Goal: Navigation & Orientation: Find specific page/section

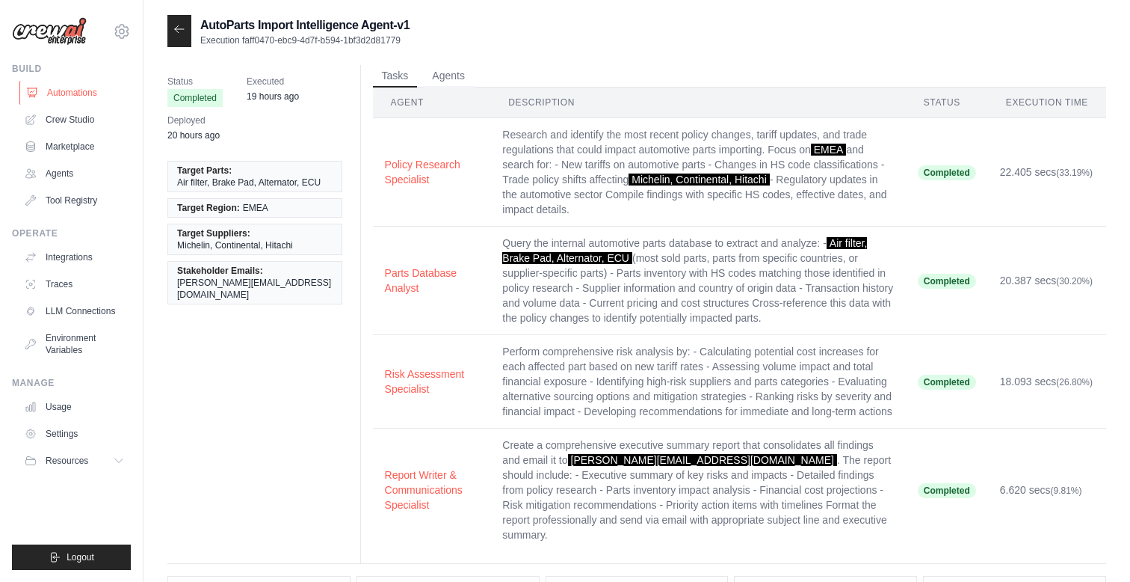
click at [54, 87] on link "Automations" at bounding box center [75, 93] width 113 height 24
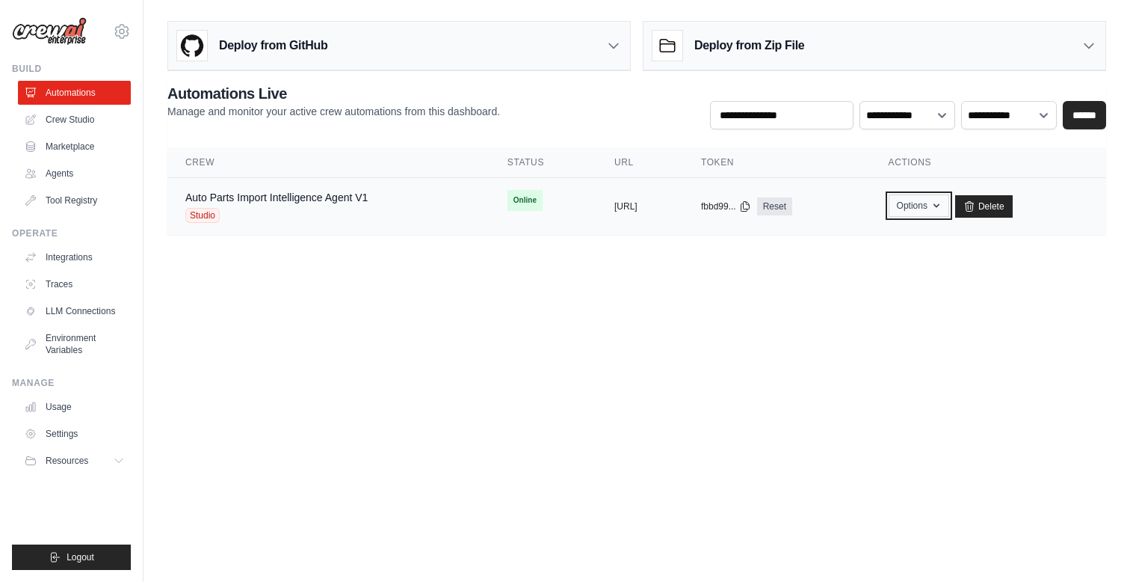
click at [939, 202] on button "Options" at bounding box center [919, 205] width 61 height 22
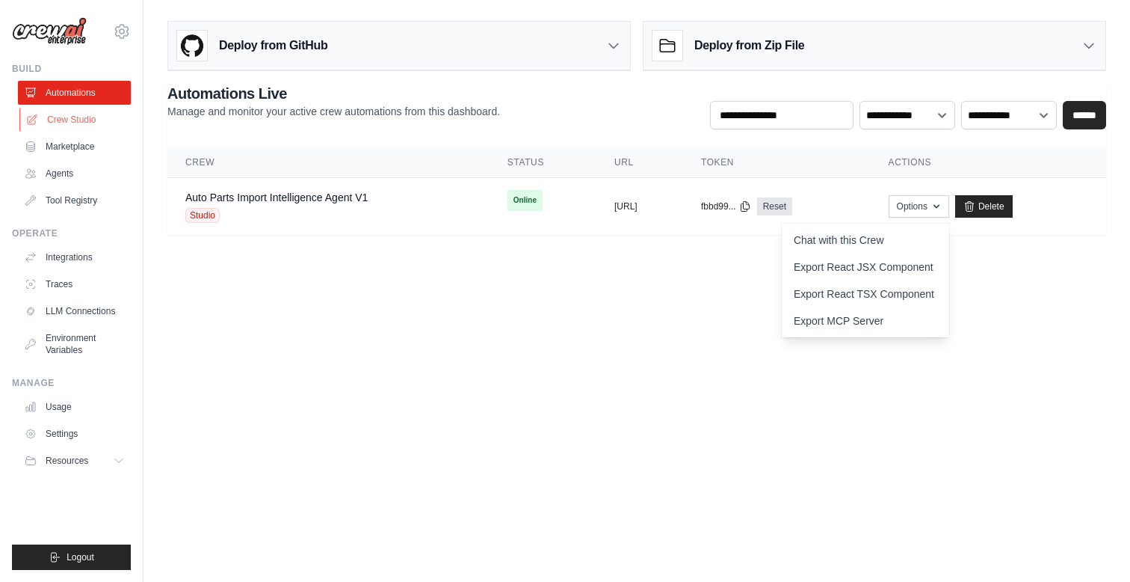
click at [68, 121] on link "Crew Studio" at bounding box center [75, 120] width 113 height 24
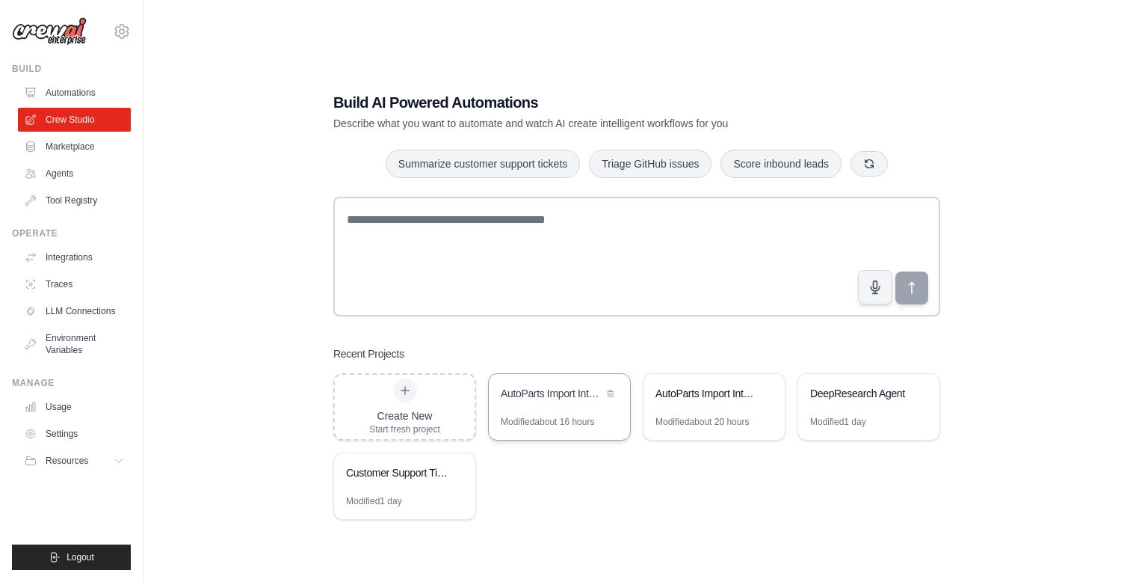
click at [557, 408] on div "AutoParts Import Intelligence System" at bounding box center [559, 395] width 141 height 42
click at [60, 93] on link "Automations" at bounding box center [75, 93] width 113 height 24
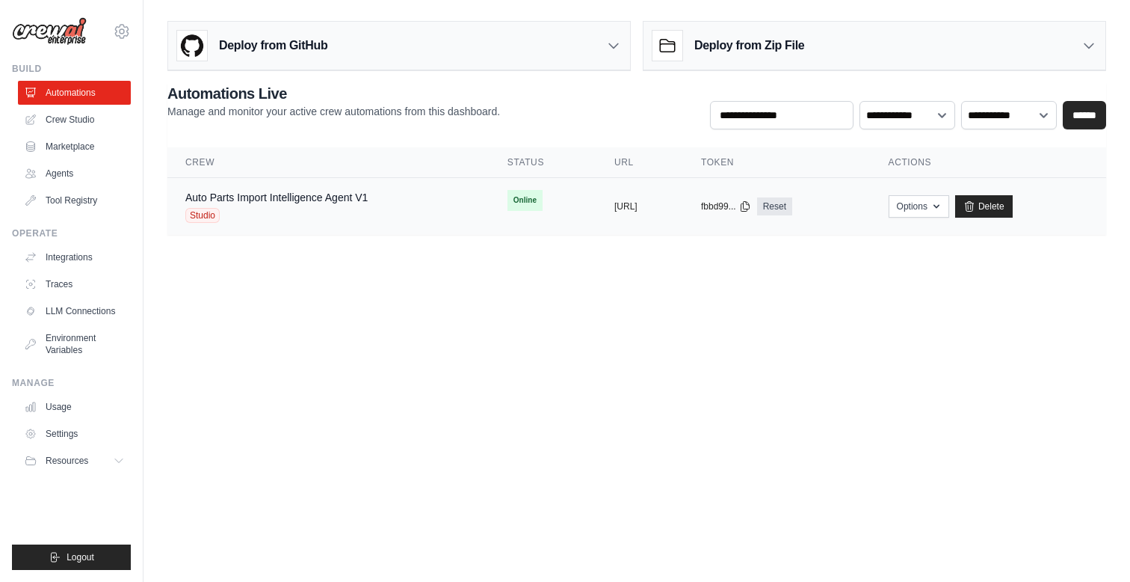
click at [368, 218] on div "Studio" at bounding box center [276, 215] width 182 height 15
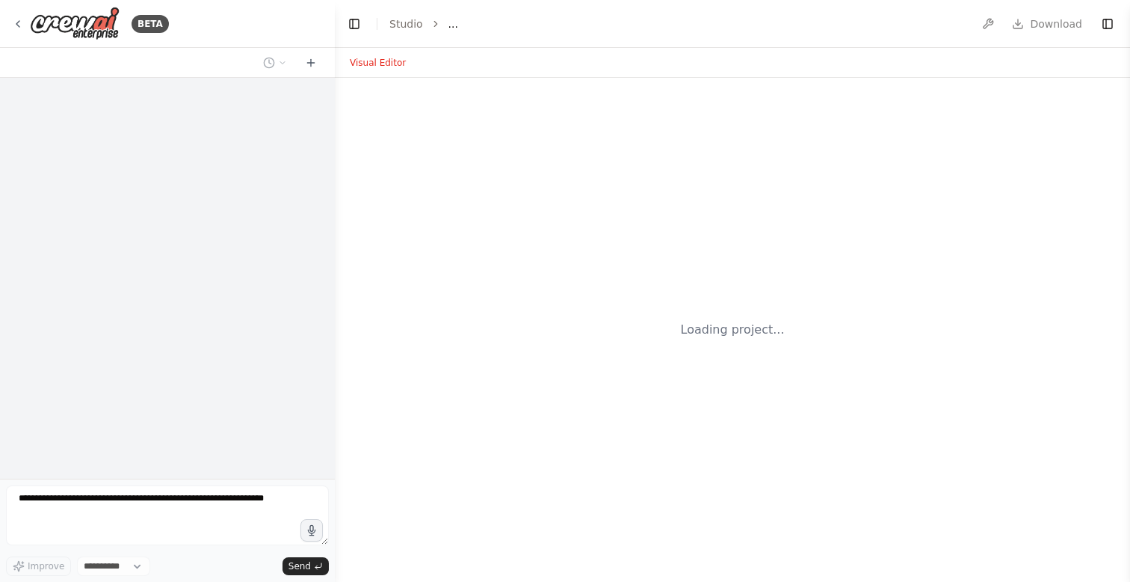
select select "****"
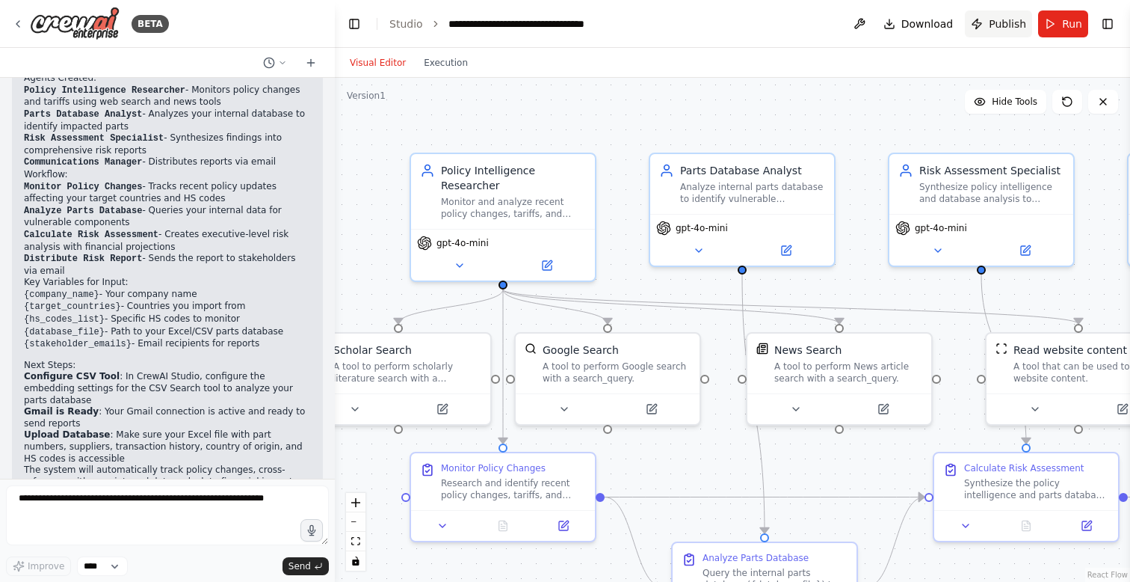
click at [1009, 31] on button "Publish" at bounding box center [998, 23] width 67 height 27
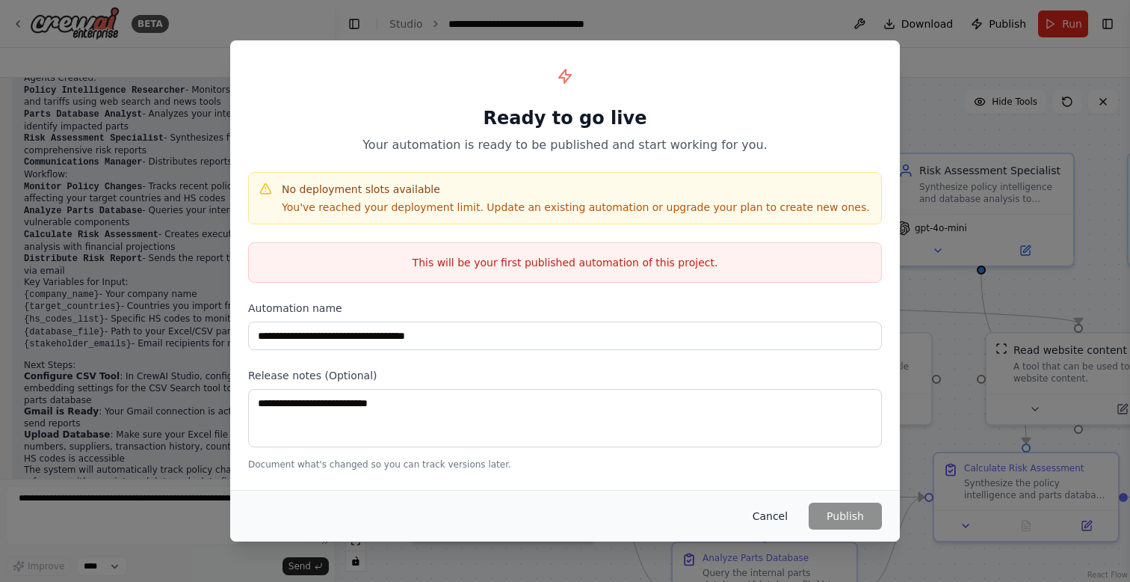
click at [778, 520] on button "Cancel" at bounding box center [770, 515] width 59 height 27
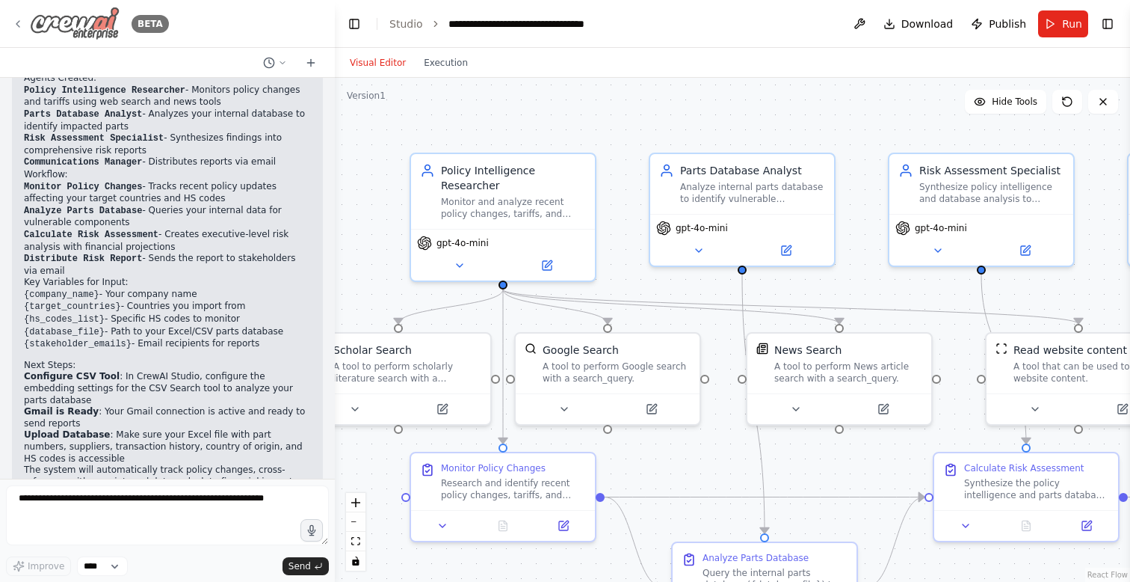
click at [18, 22] on icon at bounding box center [18, 24] width 12 height 12
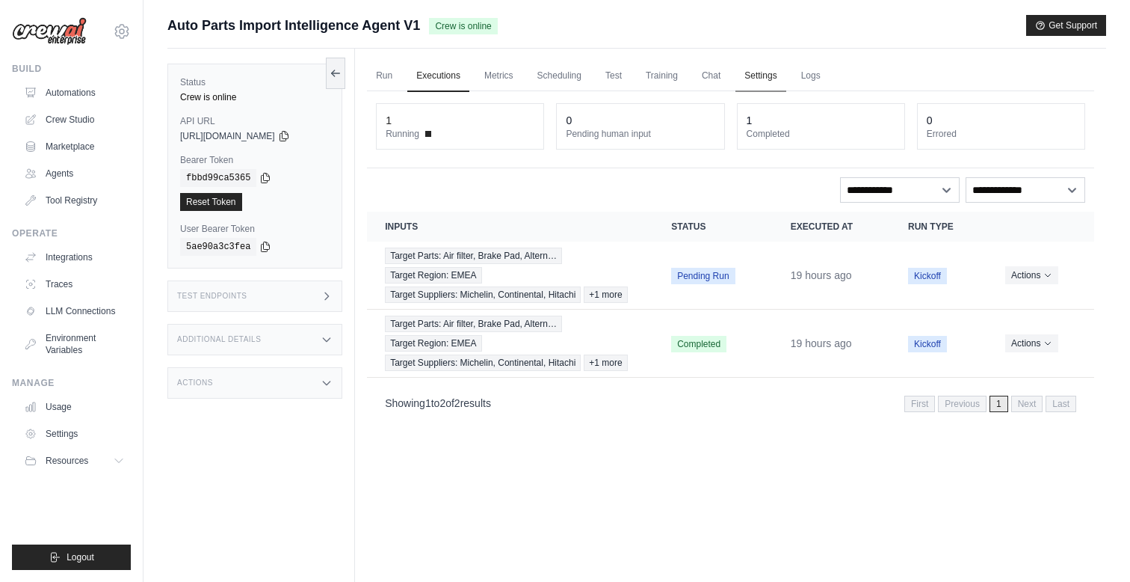
click at [753, 79] on link "Settings" at bounding box center [761, 76] width 50 height 31
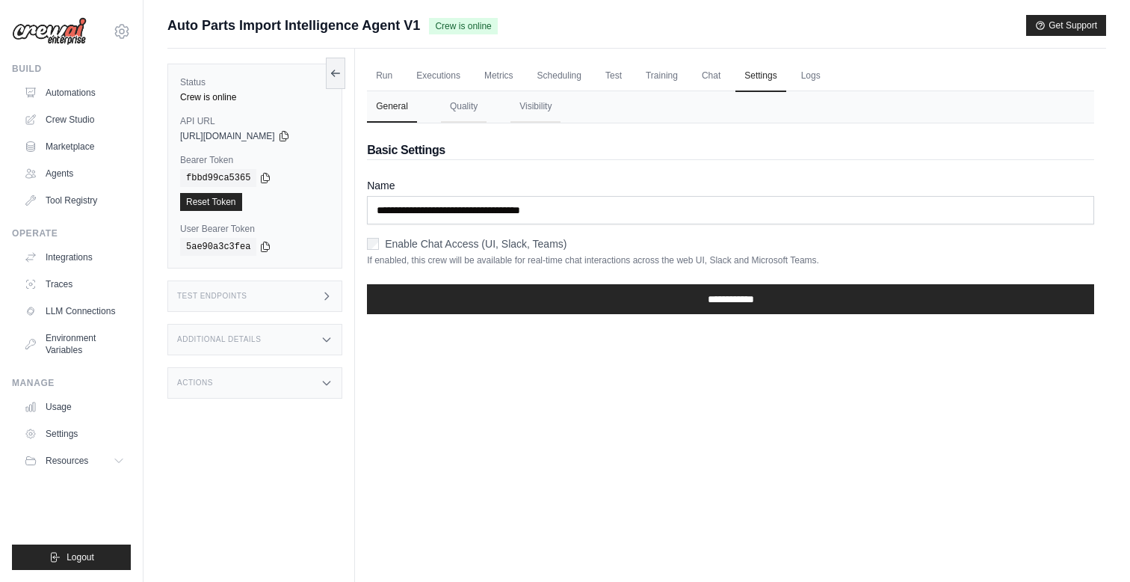
click at [312, 289] on div "Test Endpoints" at bounding box center [254, 295] width 175 height 31
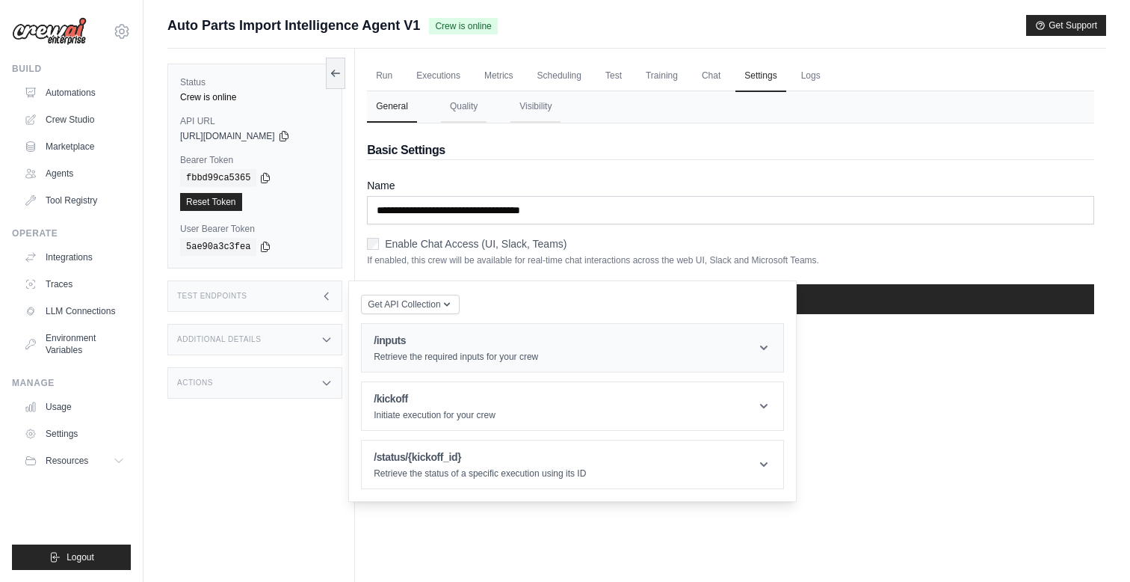
click at [480, 339] on h1 "/inputs" at bounding box center [456, 340] width 164 height 15
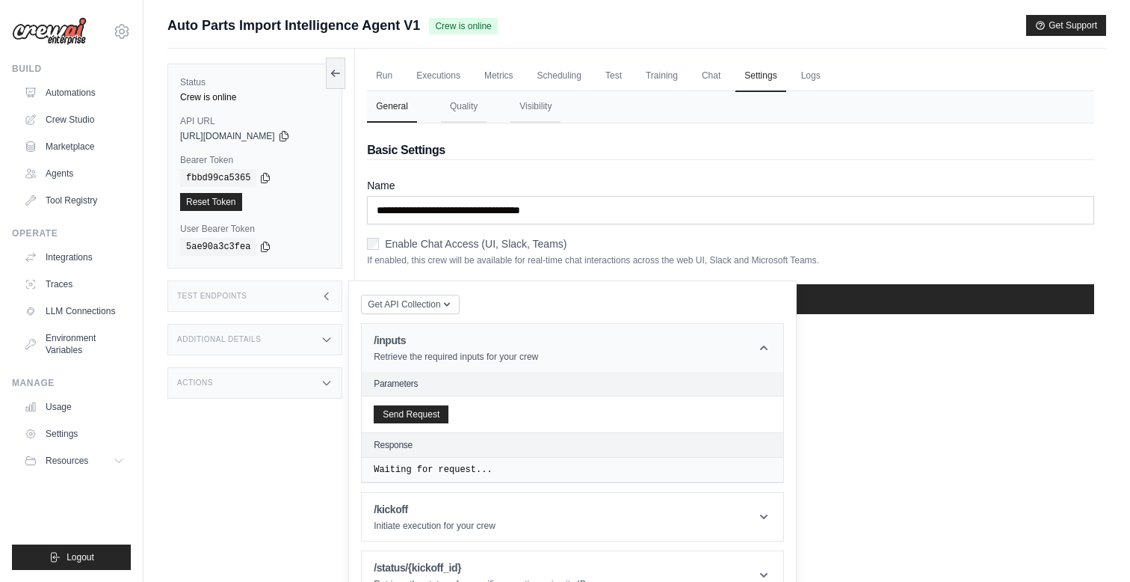
scroll to position [64, 0]
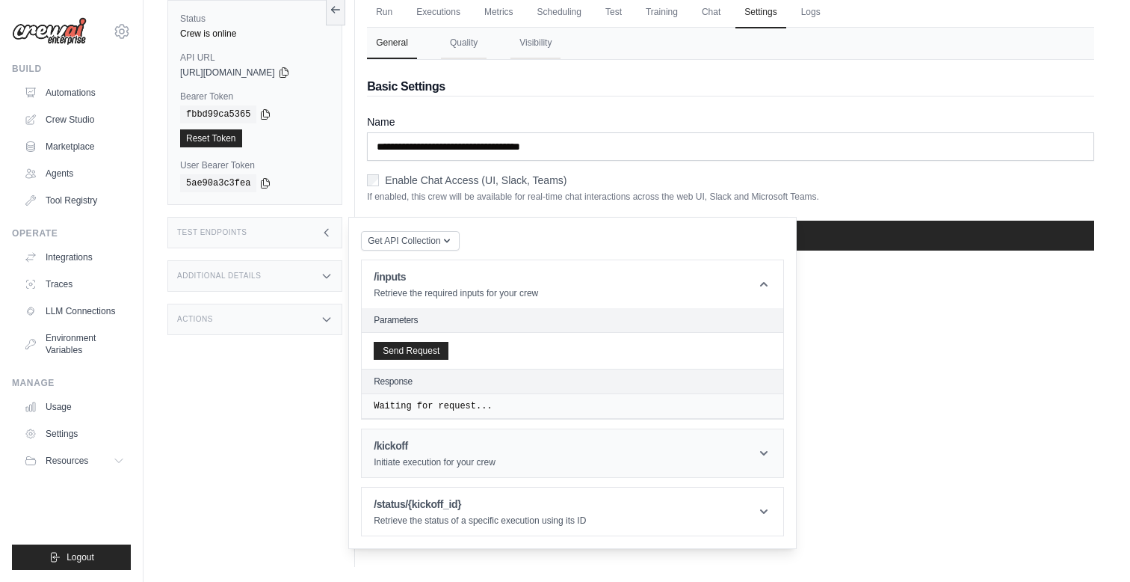
click at [499, 469] on header "/kickoff Initiate execution for your crew" at bounding box center [573, 453] width 422 height 48
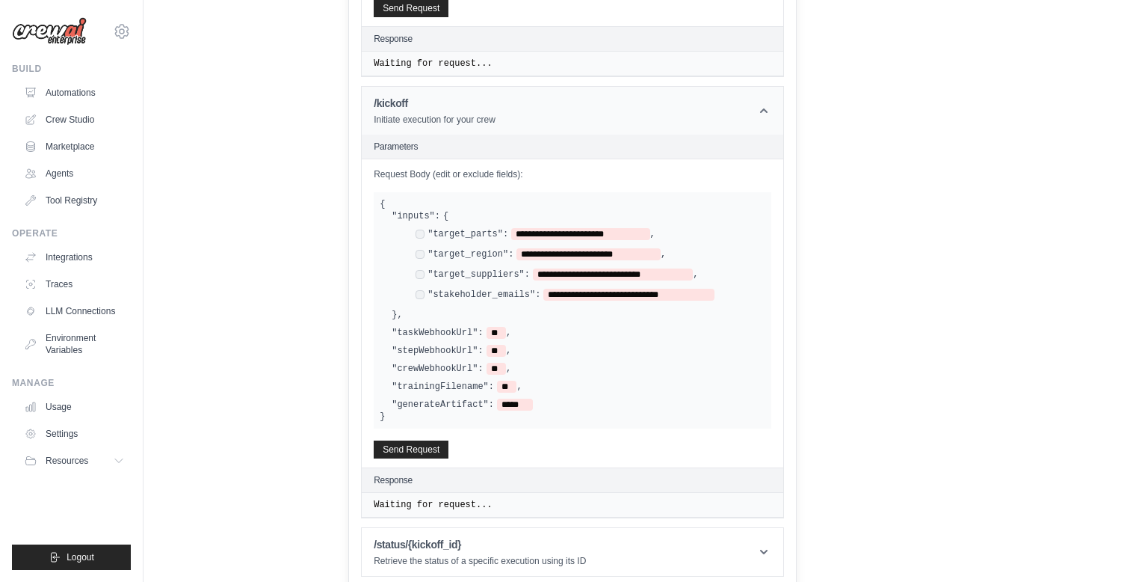
scroll to position [410, 0]
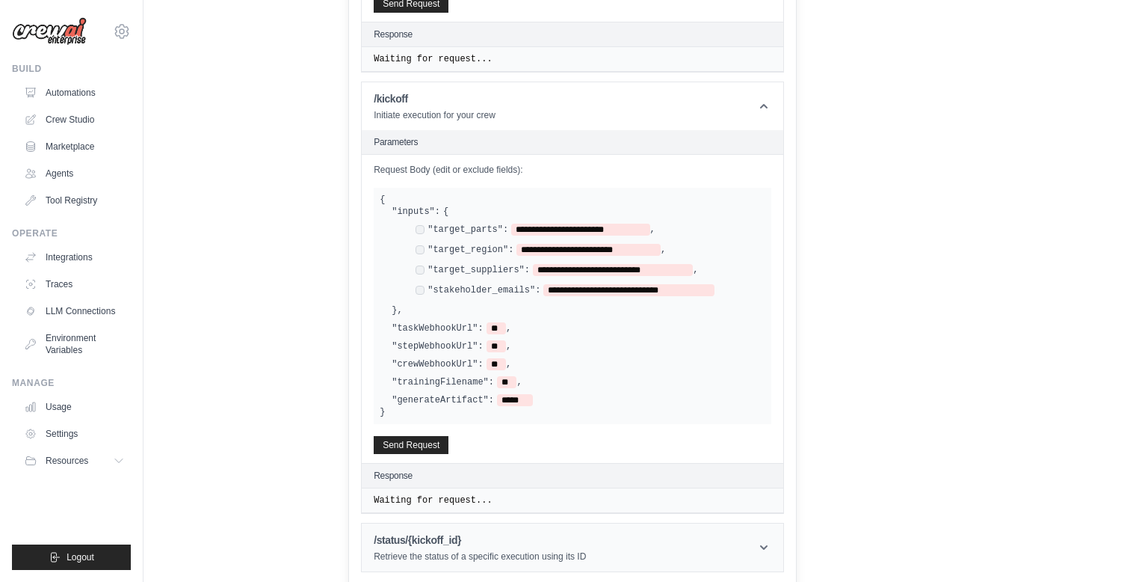
click at [511, 541] on h1 "/status/{kickoff_id}" at bounding box center [480, 539] width 212 height 15
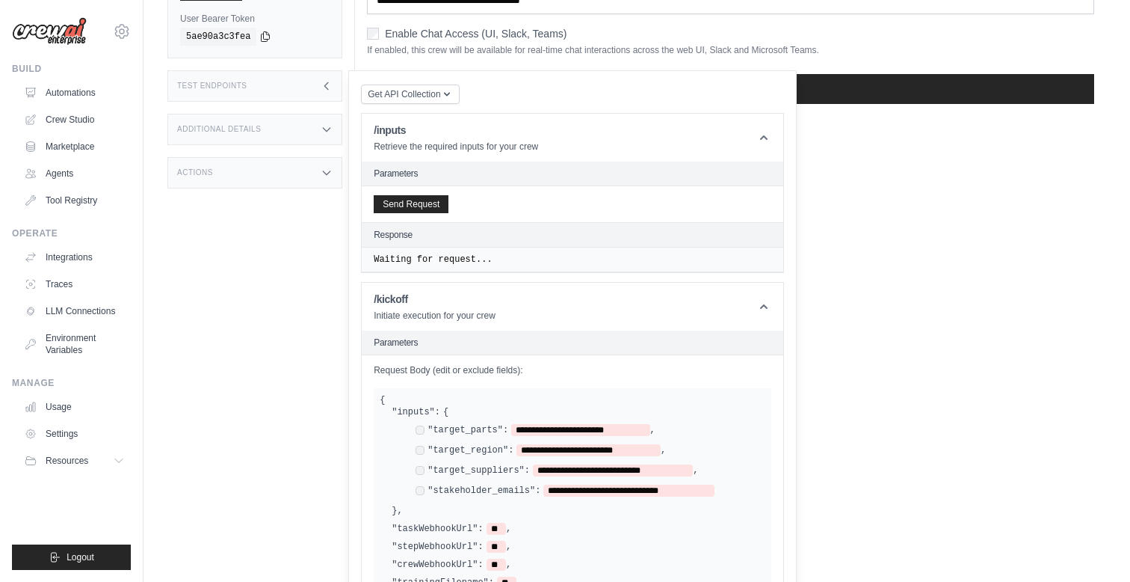
scroll to position [209, 0]
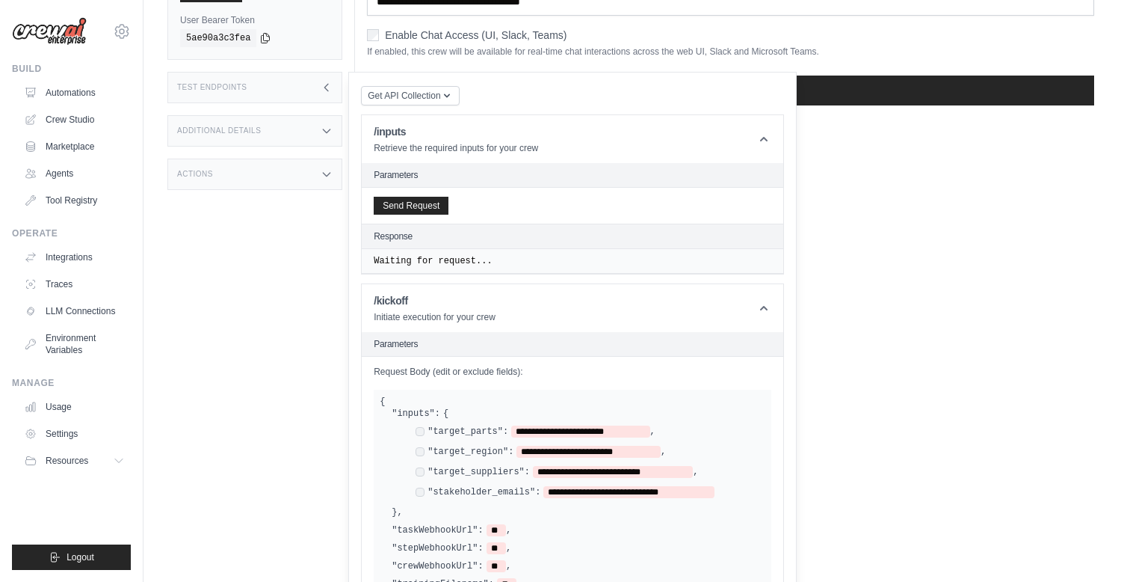
click at [279, 203] on div "Status Crew is online API URL copied https://autoparts-import-intelligence-agen…" at bounding box center [261, 131] width 188 height 582
click at [279, 173] on div "Actions" at bounding box center [254, 174] width 175 height 31
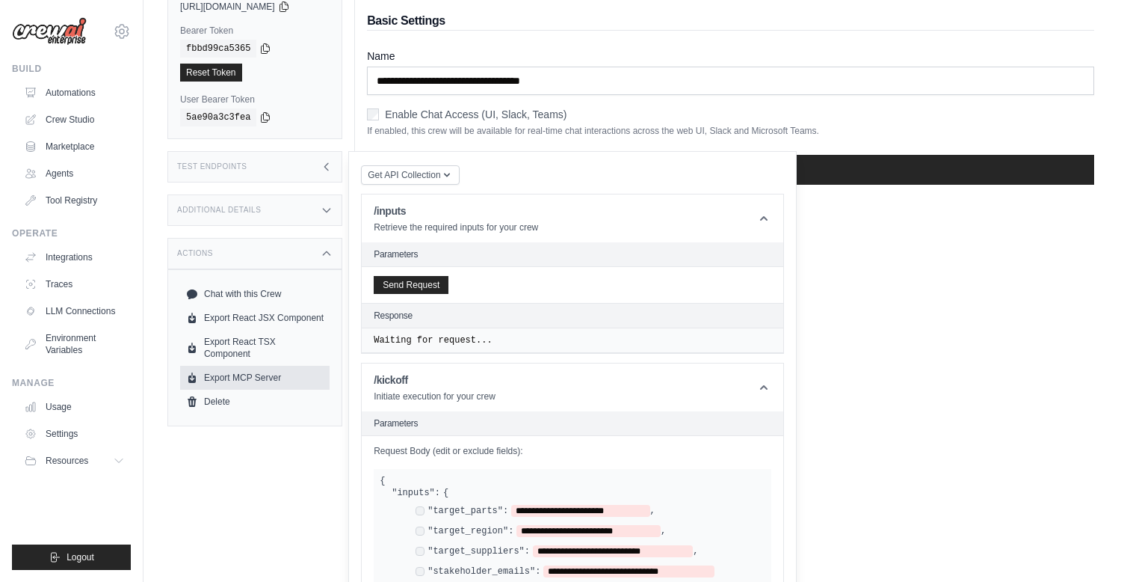
scroll to position [109, 0]
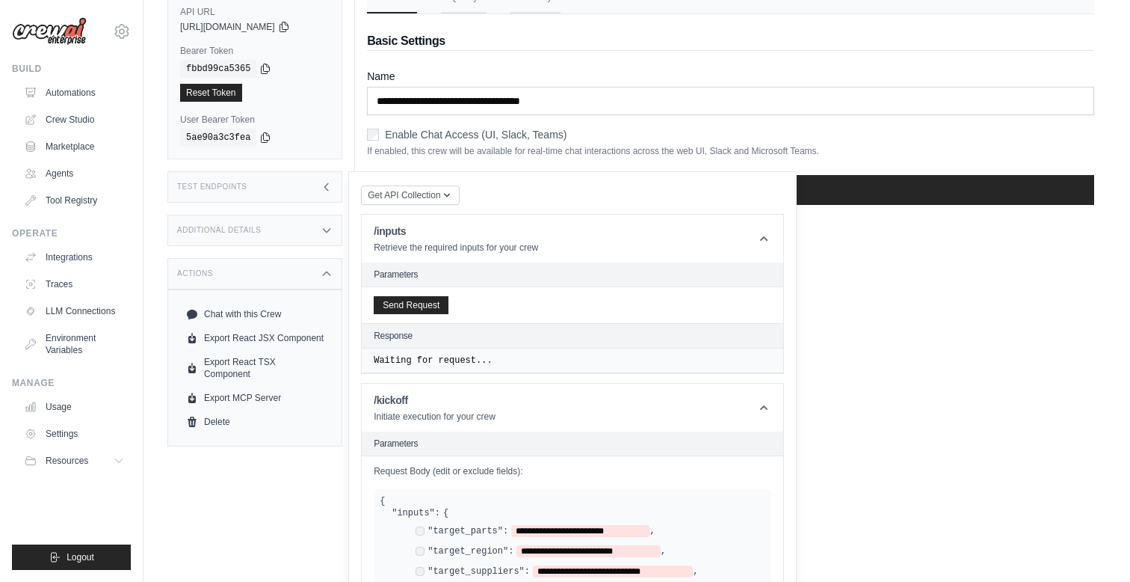
click at [277, 233] on div "Additional Details" at bounding box center [254, 230] width 175 height 31
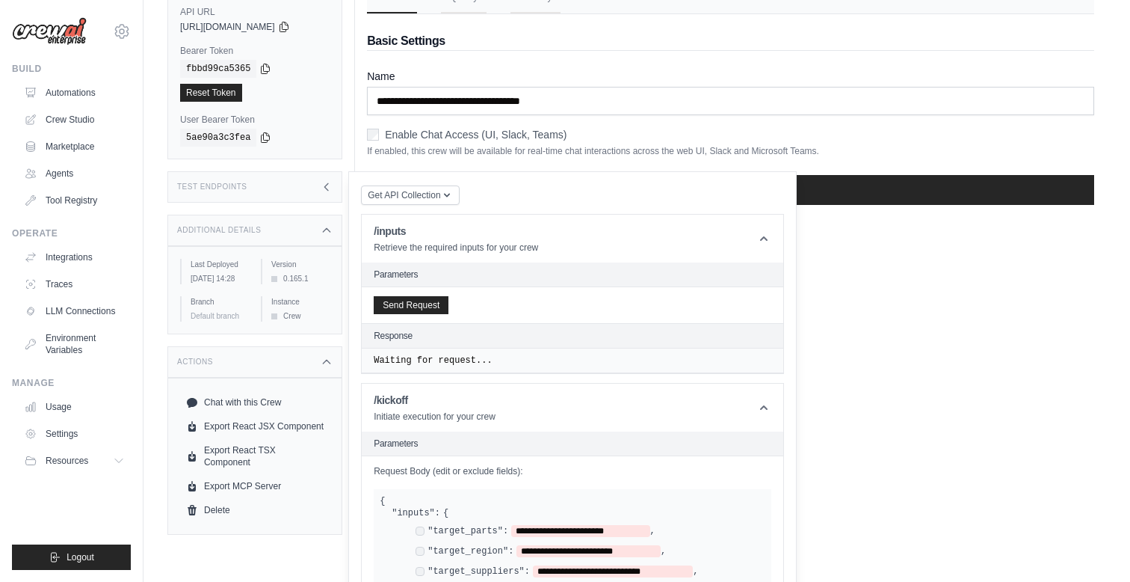
click at [277, 232] on div "Additional Details" at bounding box center [254, 230] width 175 height 31
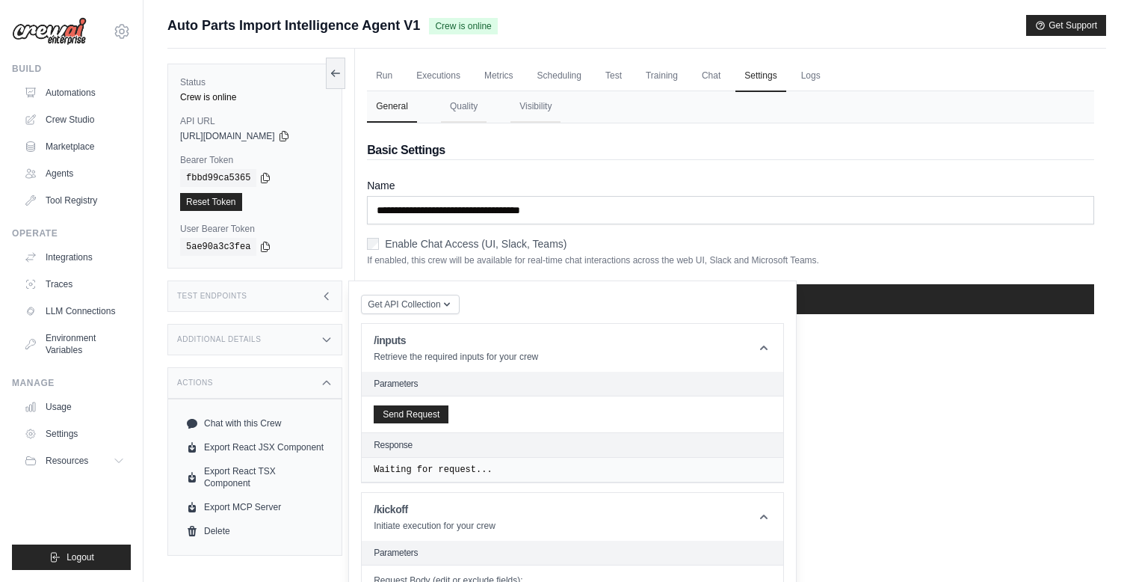
scroll to position [2, 0]
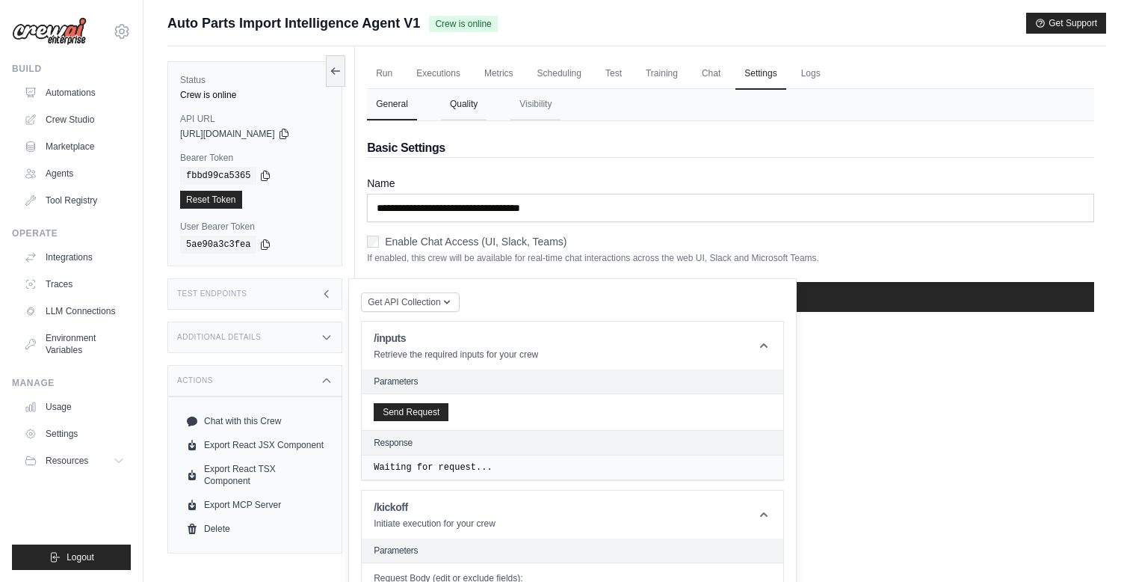
click at [473, 107] on button "Quality" at bounding box center [464, 104] width 46 height 31
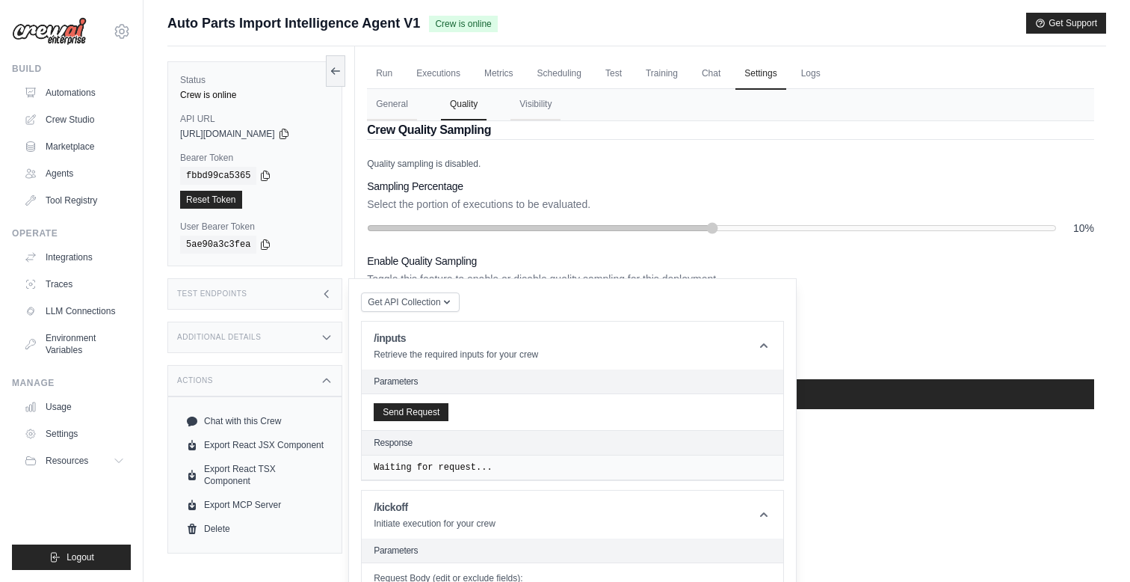
click at [667, 215] on div "Sampling Percentage Select the portion of executions to be evaluated. 10%" at bounding box center [730, 207] width 727 height 57
click at [289, 304] on div "Test Endpoints" at bounding box center [254, 293] width 175 height 31
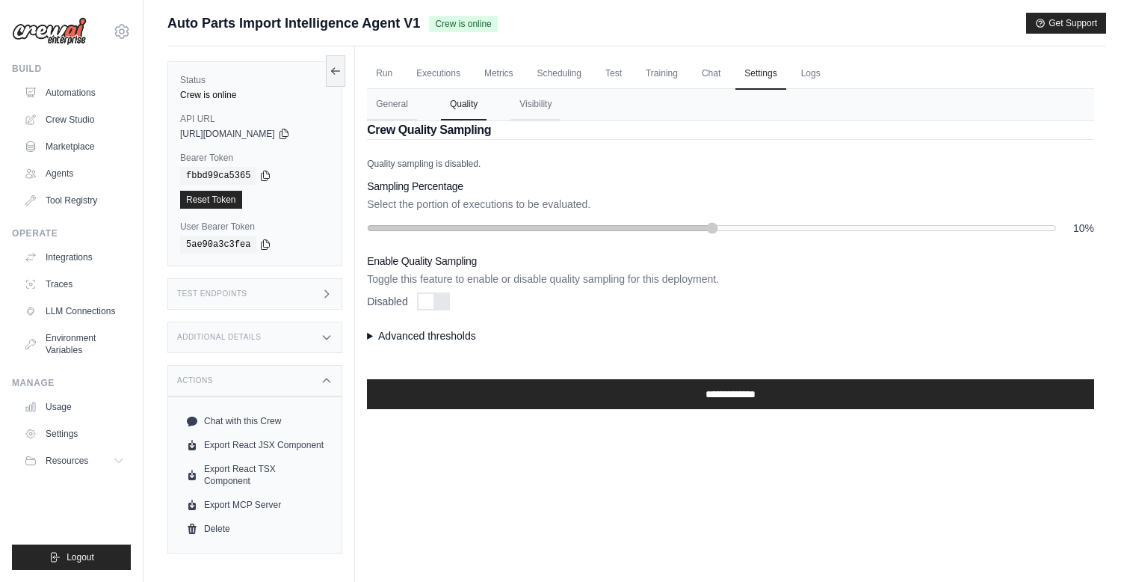
click at [376, 335] on summary "Advanced thresholds" at bounding box center [730, 335] width 727 height 15
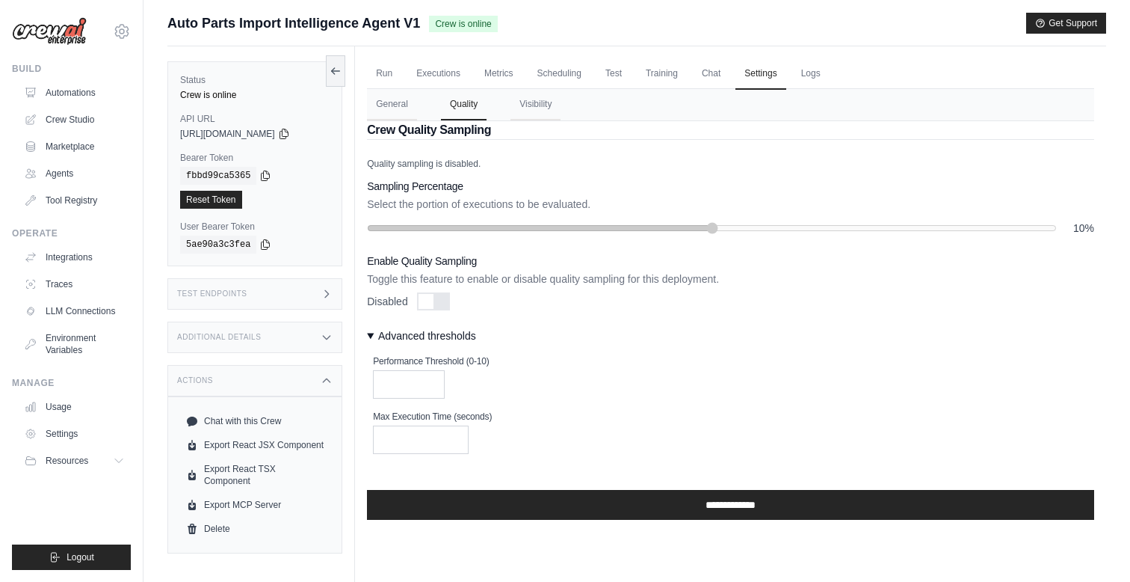
click at [376, 335] on summary "Advanced thresholds" at bounding box center [730, 335] width 727 height 15
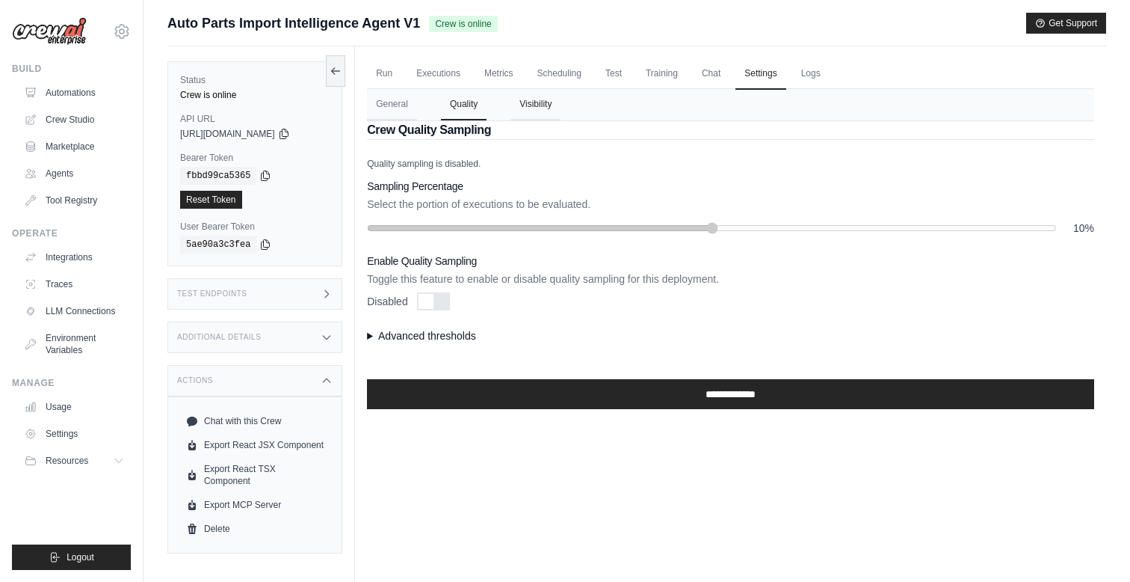
click at [515, 111] on button "Visibility" at bounding box center [536, 104] width 50 height 31
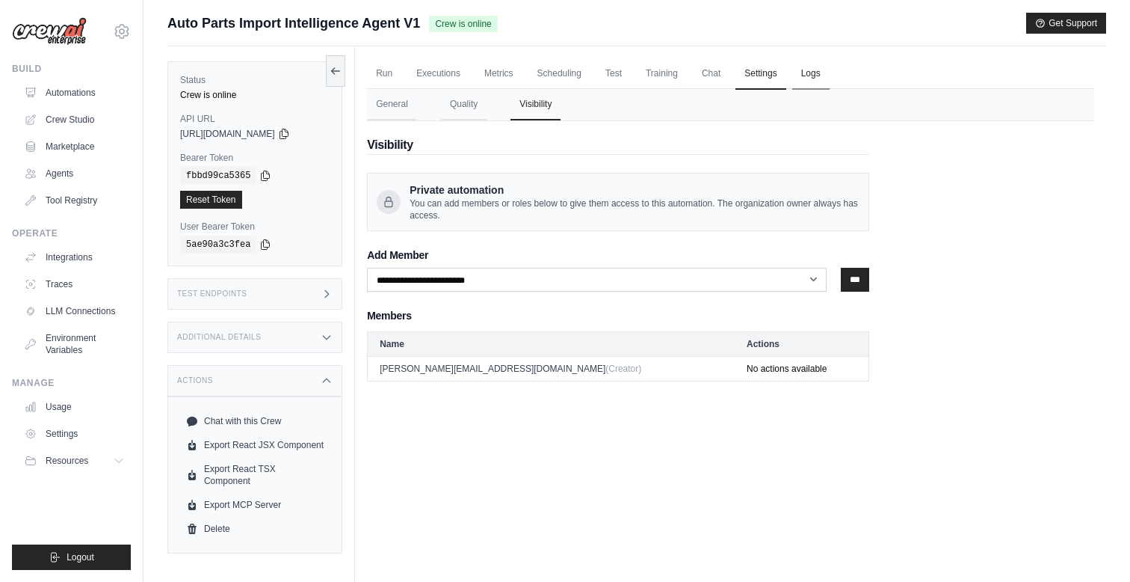
click at [824, 83] on link "Logs" at bounding box center [811, 73] width 37 height 31
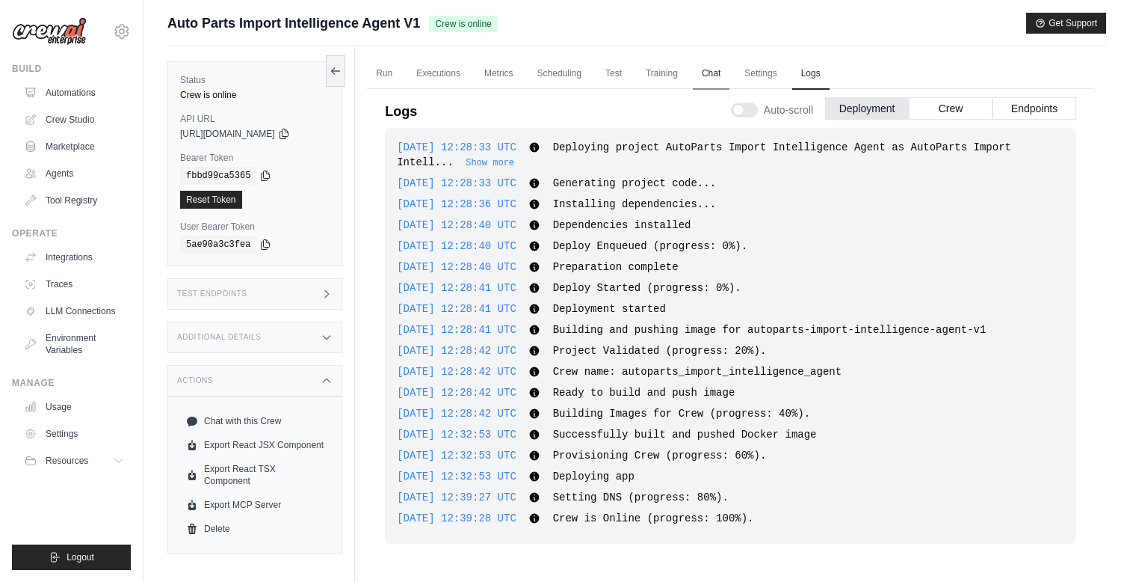
click at [704, 73] on link "Chat" at bounding box center [711, 73] width 37 height 31
click at [660, 73] on link "Training" at bounding box center [662, 73] width 50 height 31
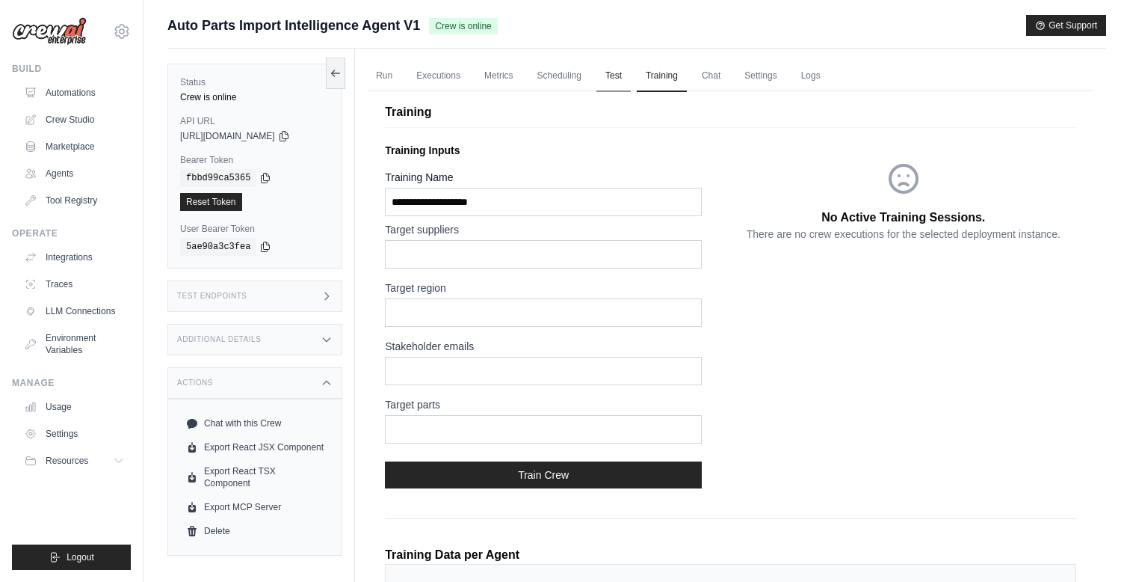
click at [612, 83] on link "Test" at bounding box center [614, 76] width 34 height 31
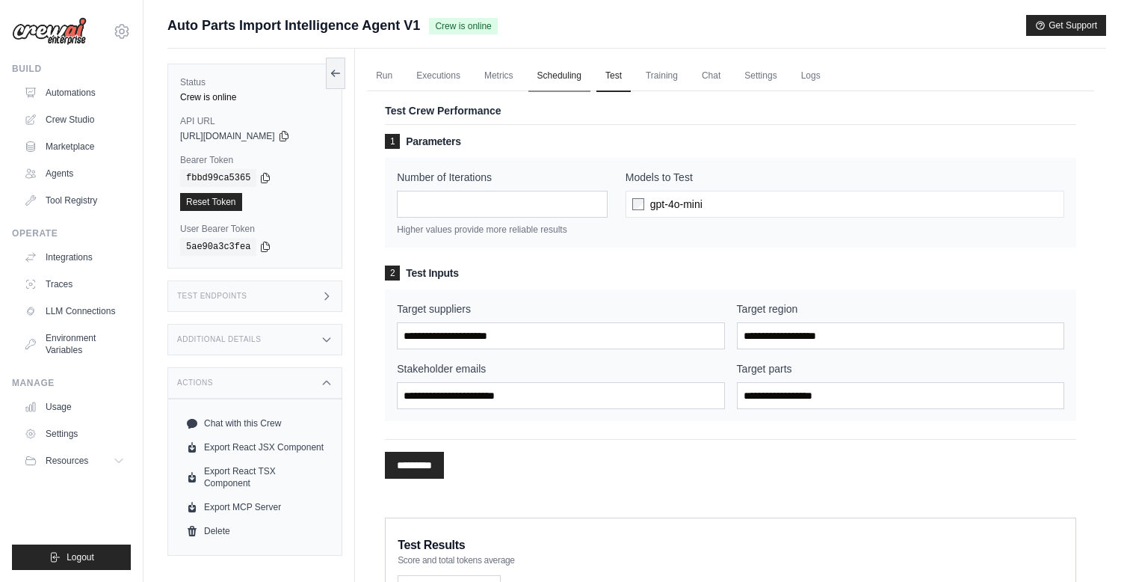
click at [561, 87] on link "Scheduling" at bounding box center [560, 76] width 62 height 31
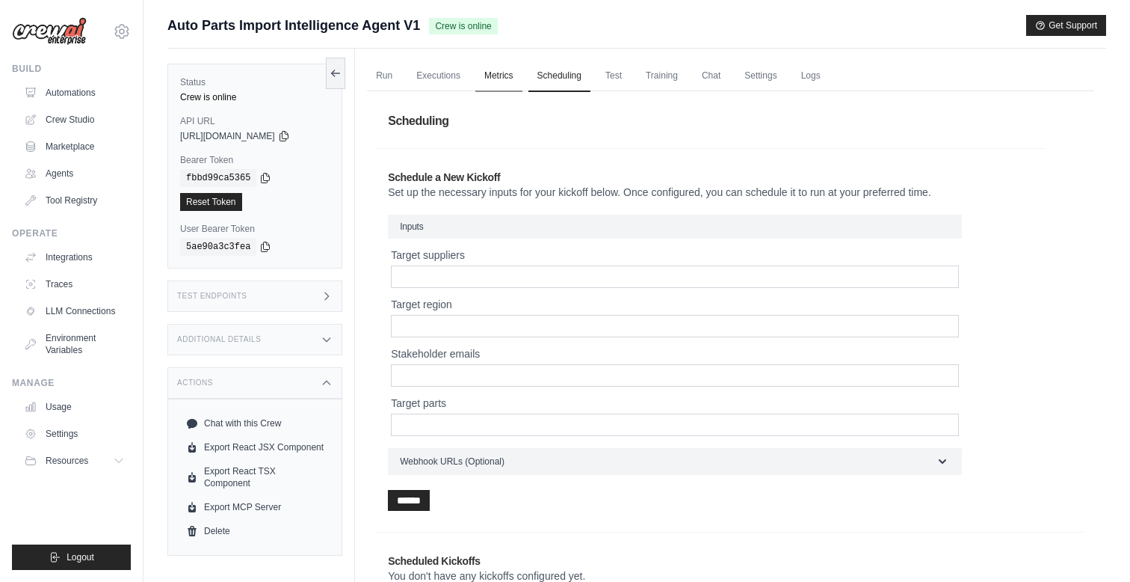
click at [487, 91] on link "Metrics" at bounding box center [499, 76] width 47 height 31
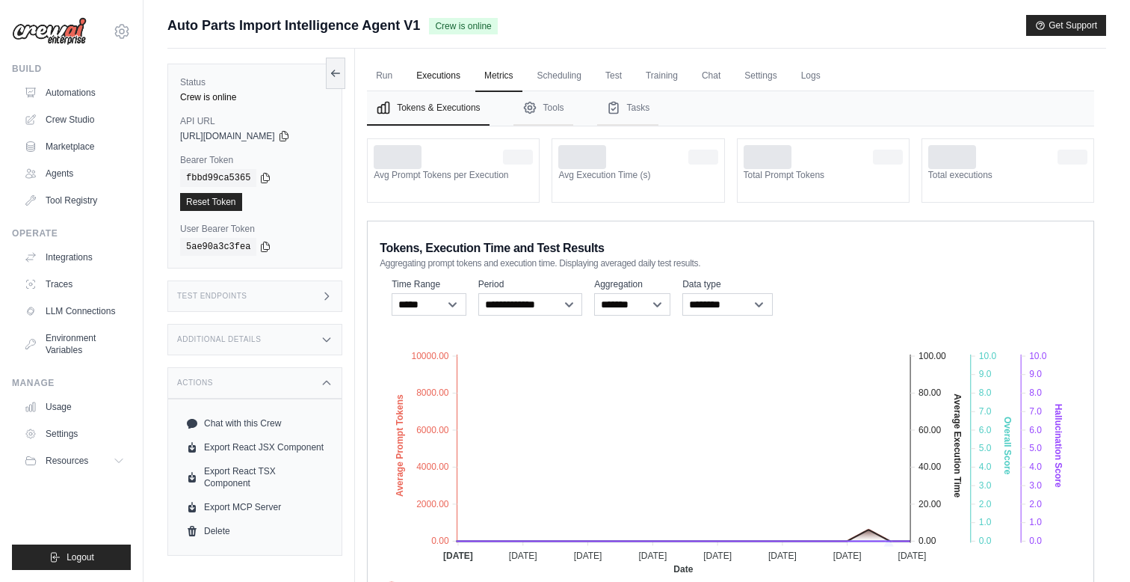
click at [441, 75] on link "Executions" at bounding box center [438, 76] width 62 height 31
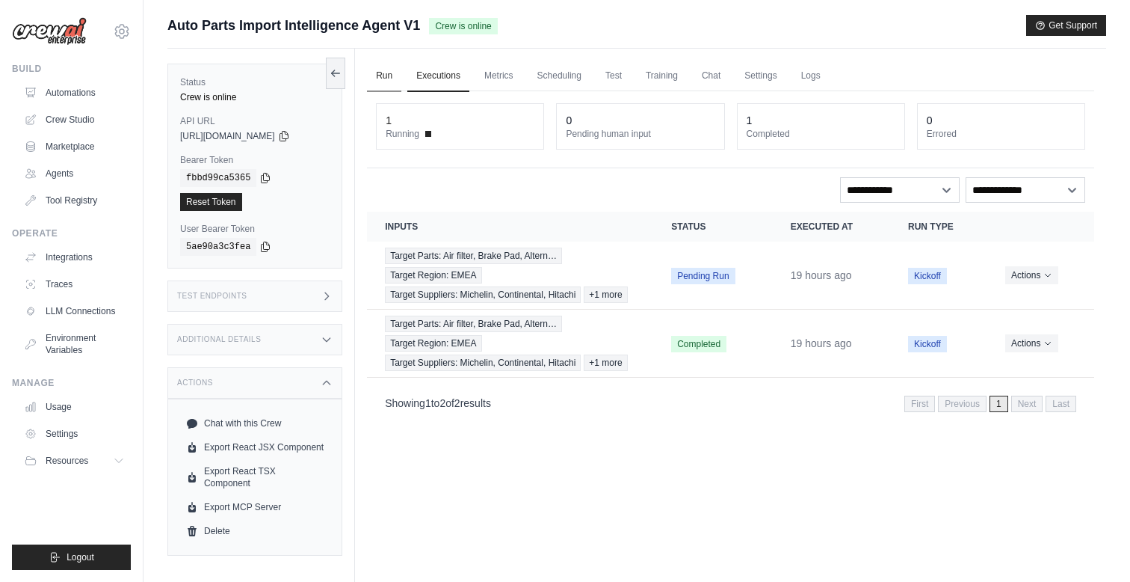
click at [391, 75] on link "Run" at bounding box center [384, 76] width 34 height 31
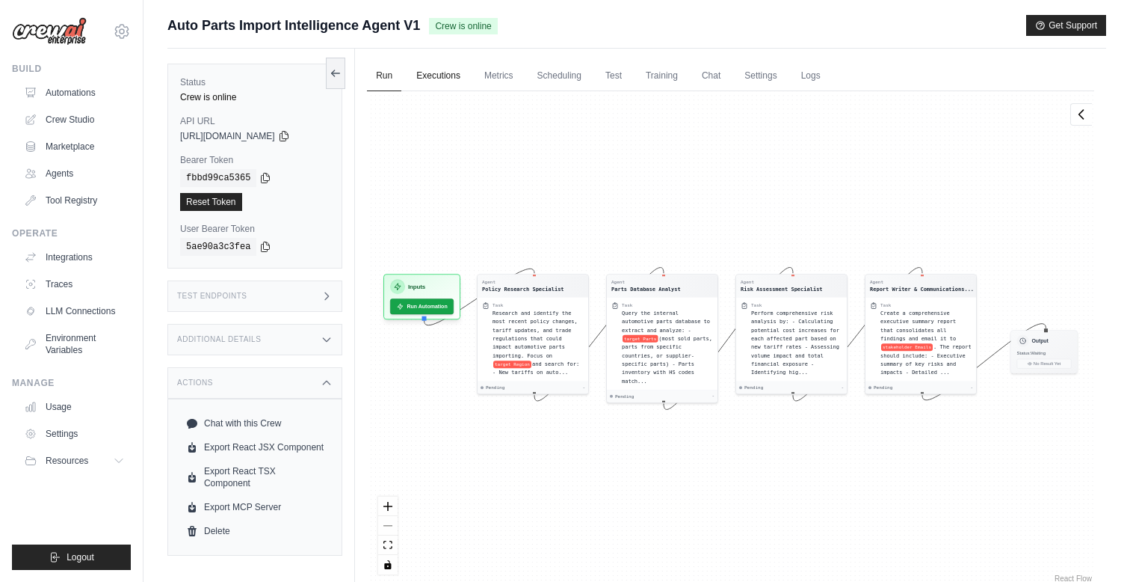
click at [426, 77] on link "Executions" at bounding box center [438, 76] width 62 height 31
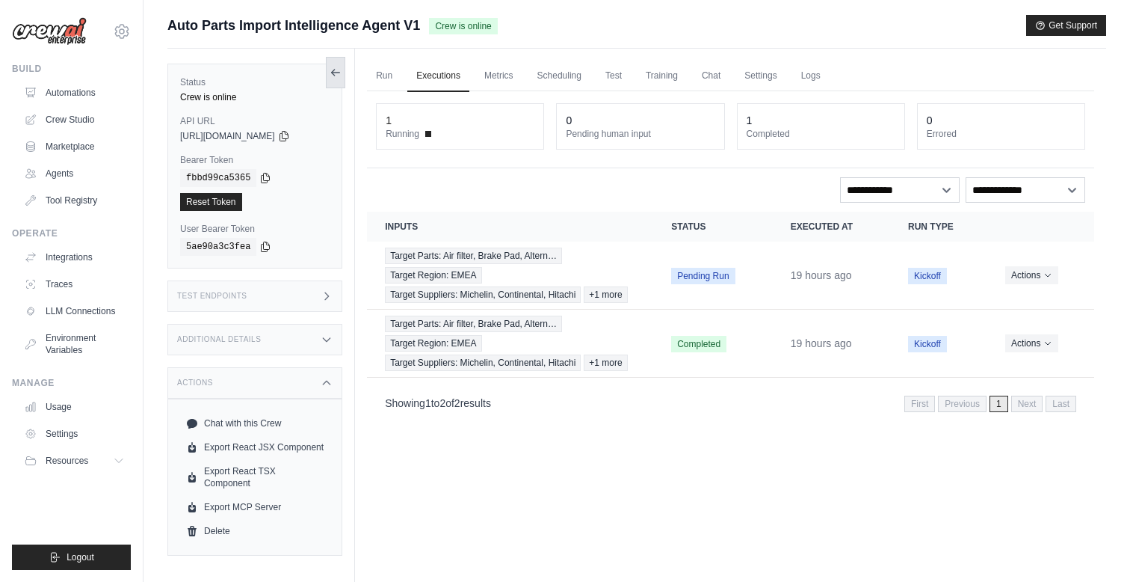
click at [333, 73] on icon at bounding box center [336, 73] width 8 height 0
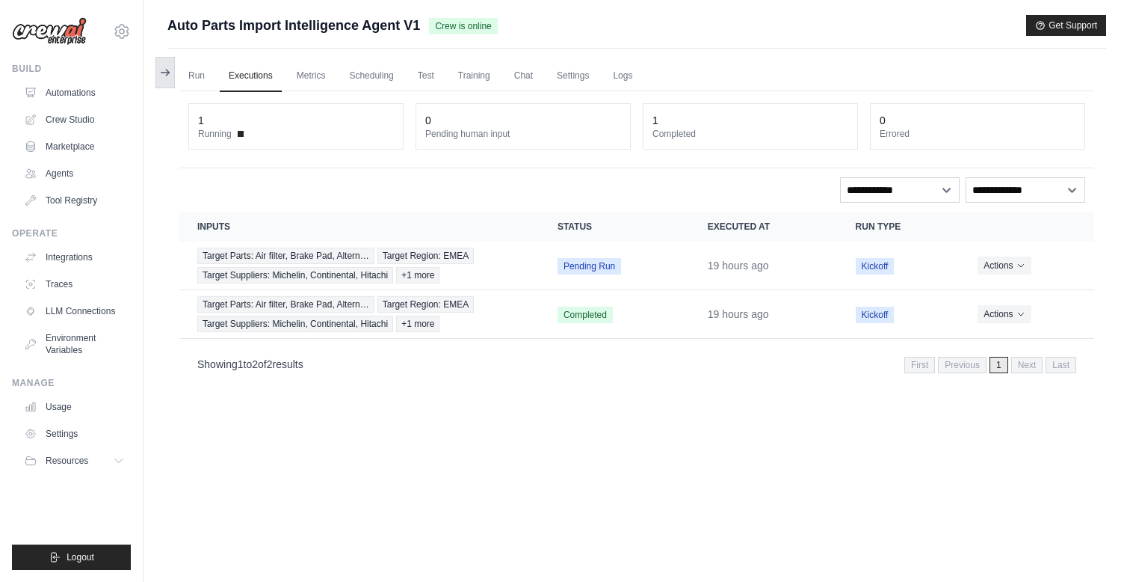
click at [161, 67] on icon at bounding box center [165, 73] width 12 height 12
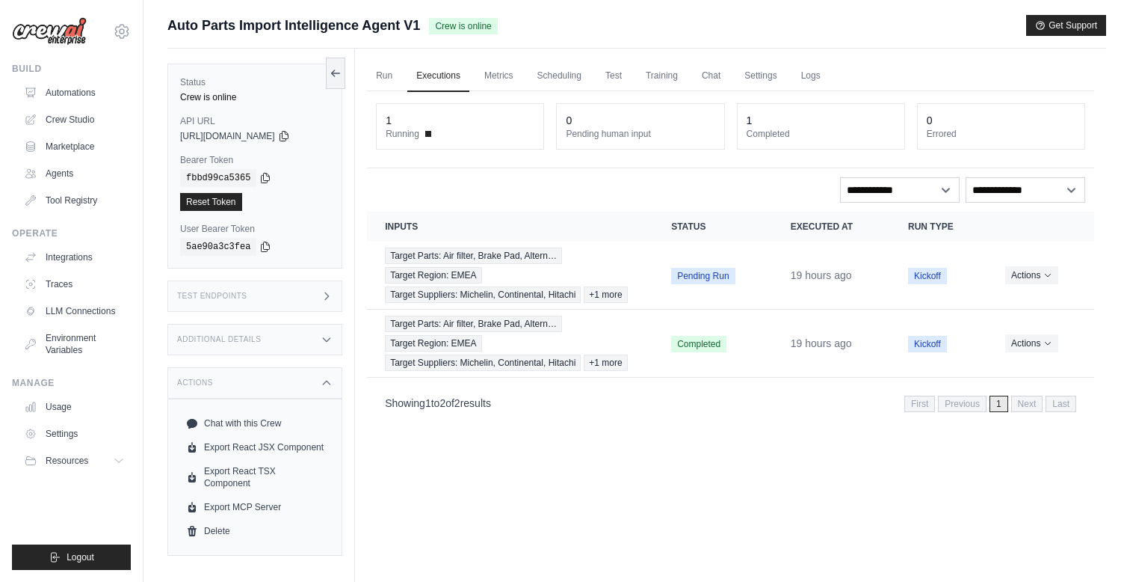
click at [307, 306] on div "Test Endpoints" at bounding box center [254, 295] width 175 height 31
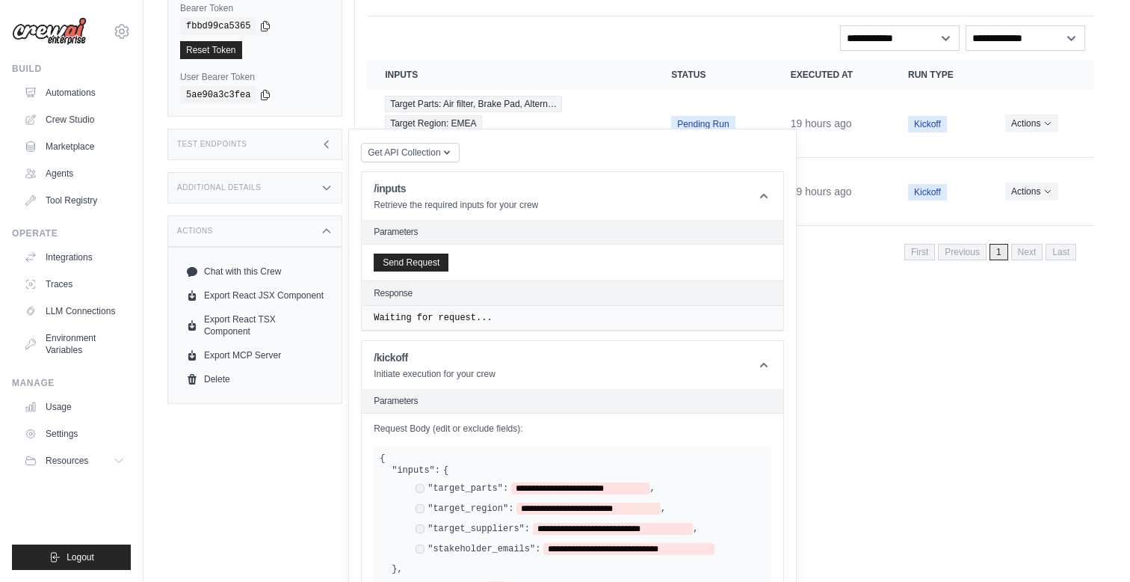
scroll to position [161, 0]
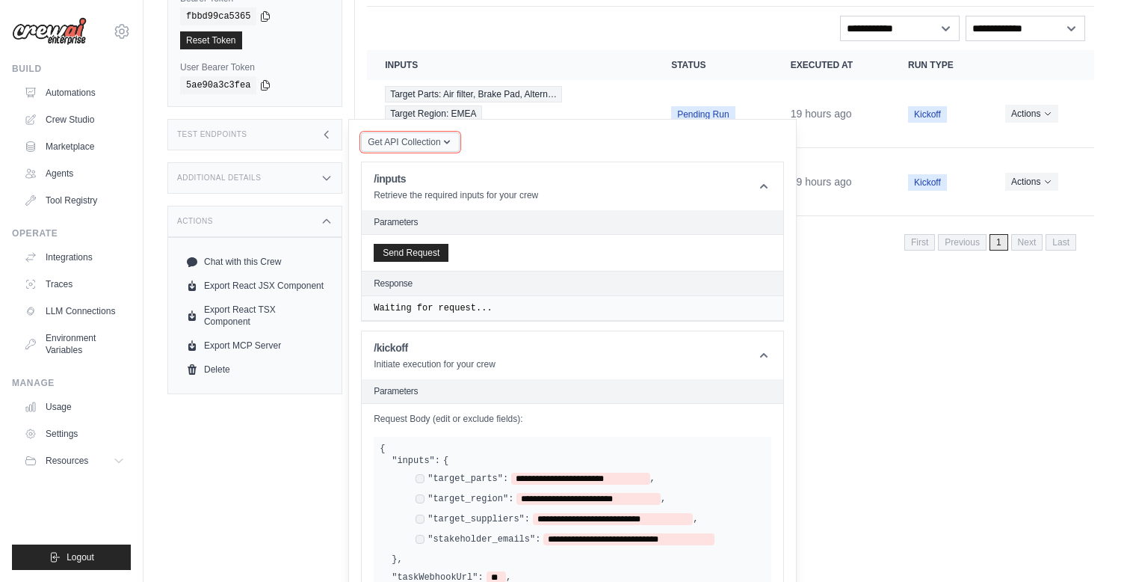
click at [431, 142] on span "Get API Collection" at bounding box center [404, 142] width 73 height 12
click at [432, 141] on span "Get API Collection" at bounding box center [404, 142] width 73 height 12
click at [317, 143] on div "Test Endpoints" at bounding box center [254, 134] width 175 height 31
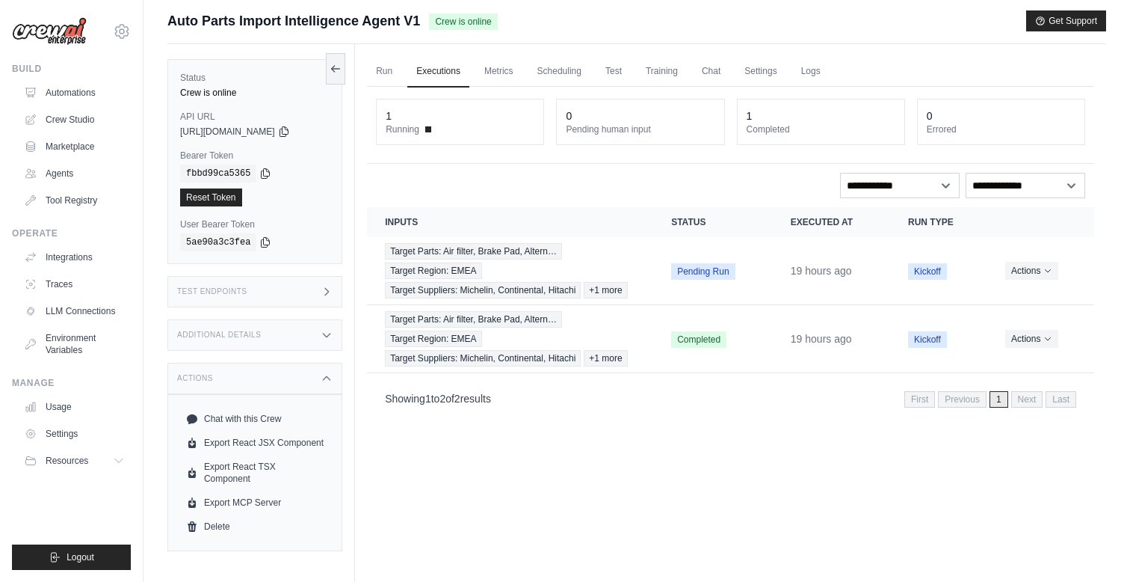
scroll to position [0, 0]
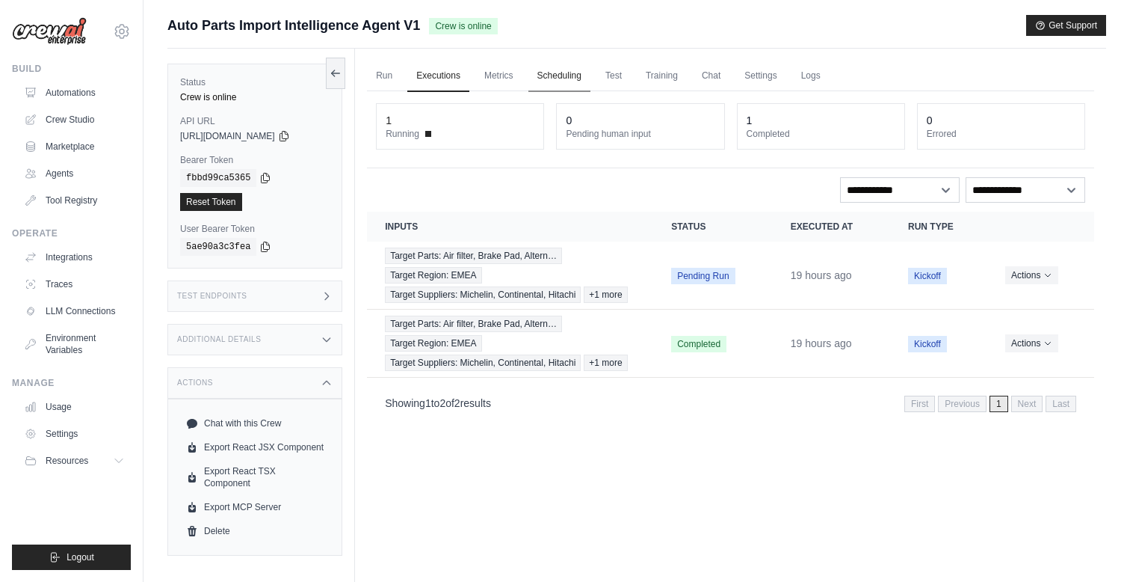
click at [561, 73] on link "Scheduling" at bounding box center [560, 76] width 62 height 31
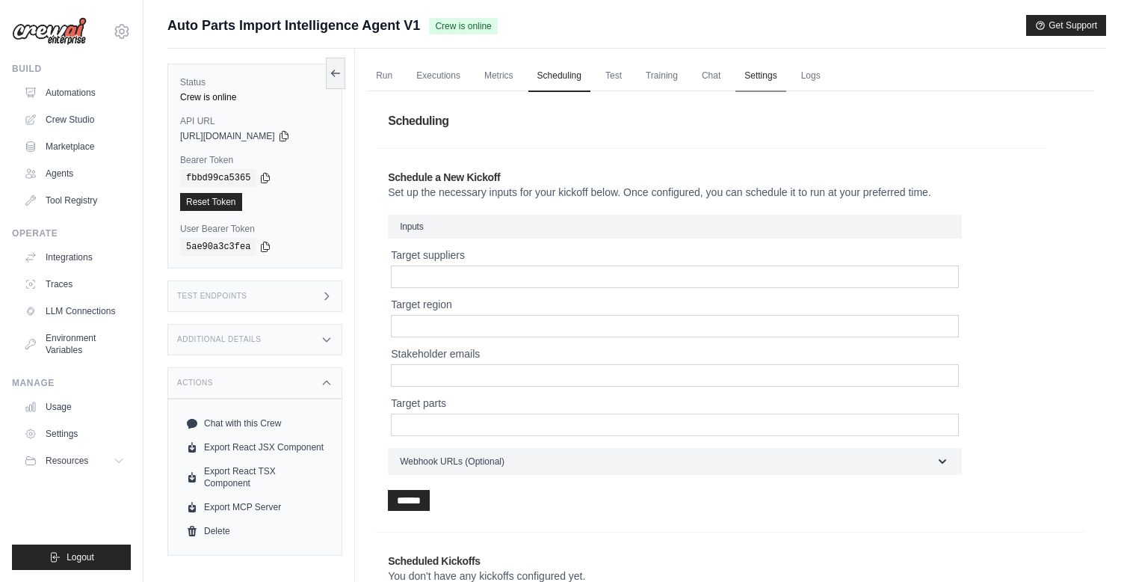
click at [770, 74] on link "Settings" at bounding box center [761, 76] width 50 height 31
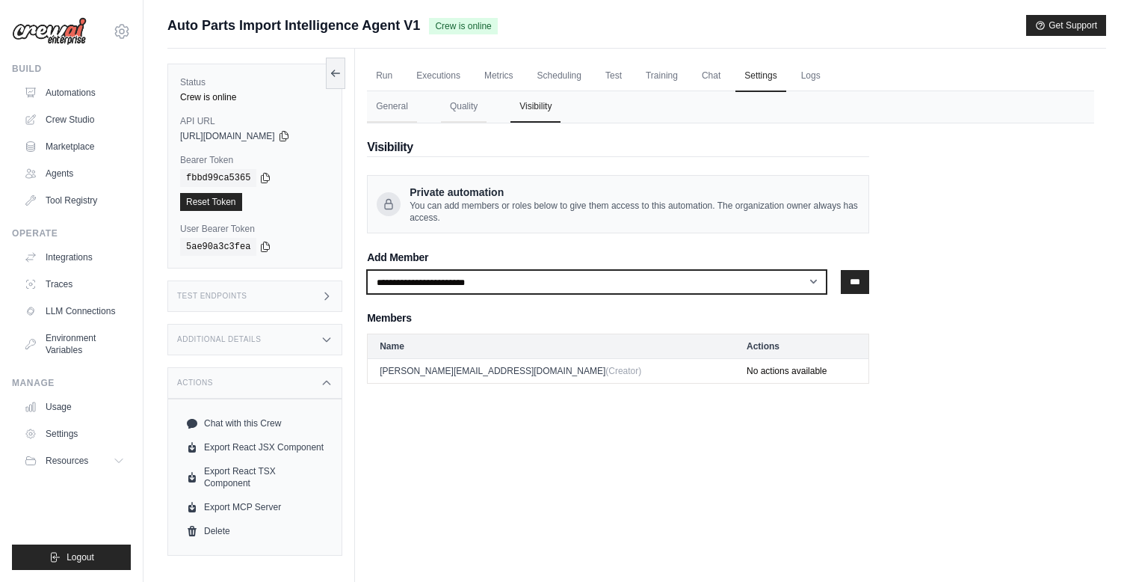
click at [568, 283] on select "**********" at bounding box center [597, 282] width 460 height 24
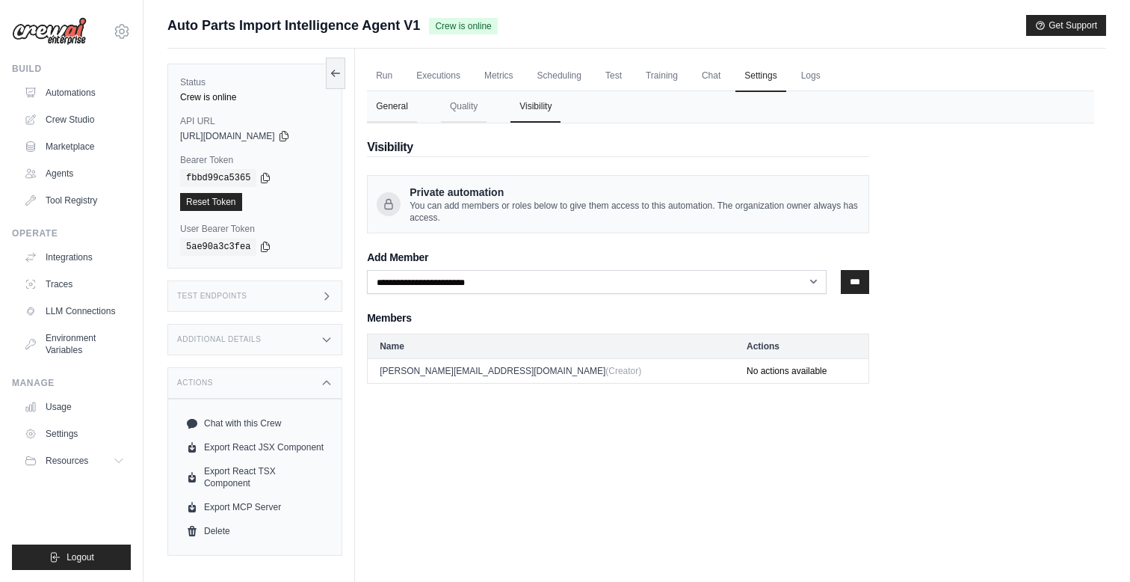
click at [379, 104] on button "General" at bounding box center [392, 106] width 50 height 31
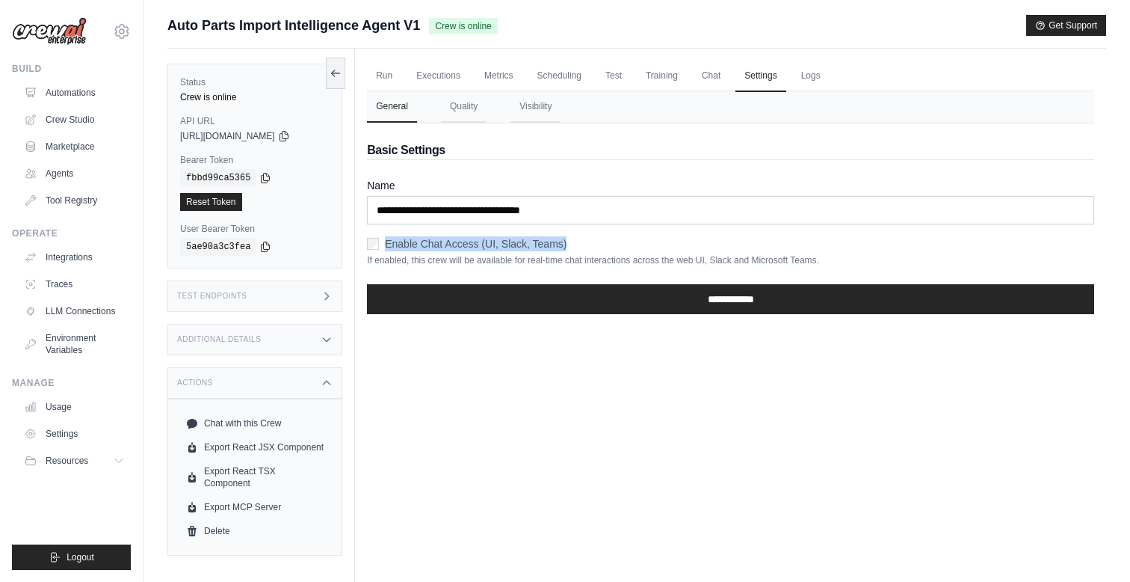
drag, startPoint x: 384, startPoint y: 243, endPoint x: 567, endPoint y: 239, distance: 182.5
click at [567, 239] on div "Enable Chat Access (UI, Slack, Teams)" at bounding box center [730, 243] width 727 height 15
copy label "Enable Chat Access (UI, Slack, Teams)"
